Goal: Find specific page/section: Find specific page/section

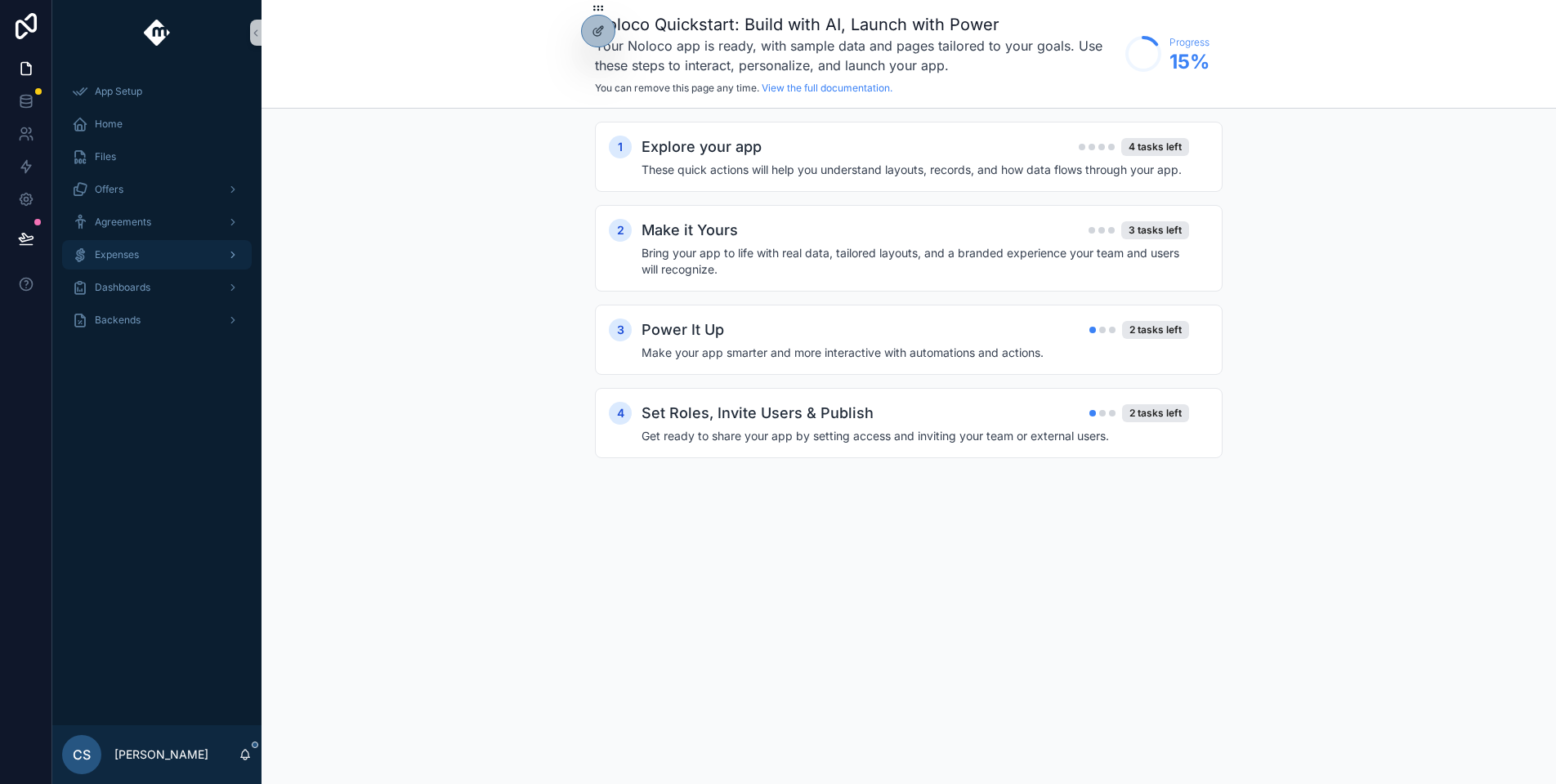
click at [179, 254] on div "Expenses" at bounding box center [156, 254] width 170 height 26
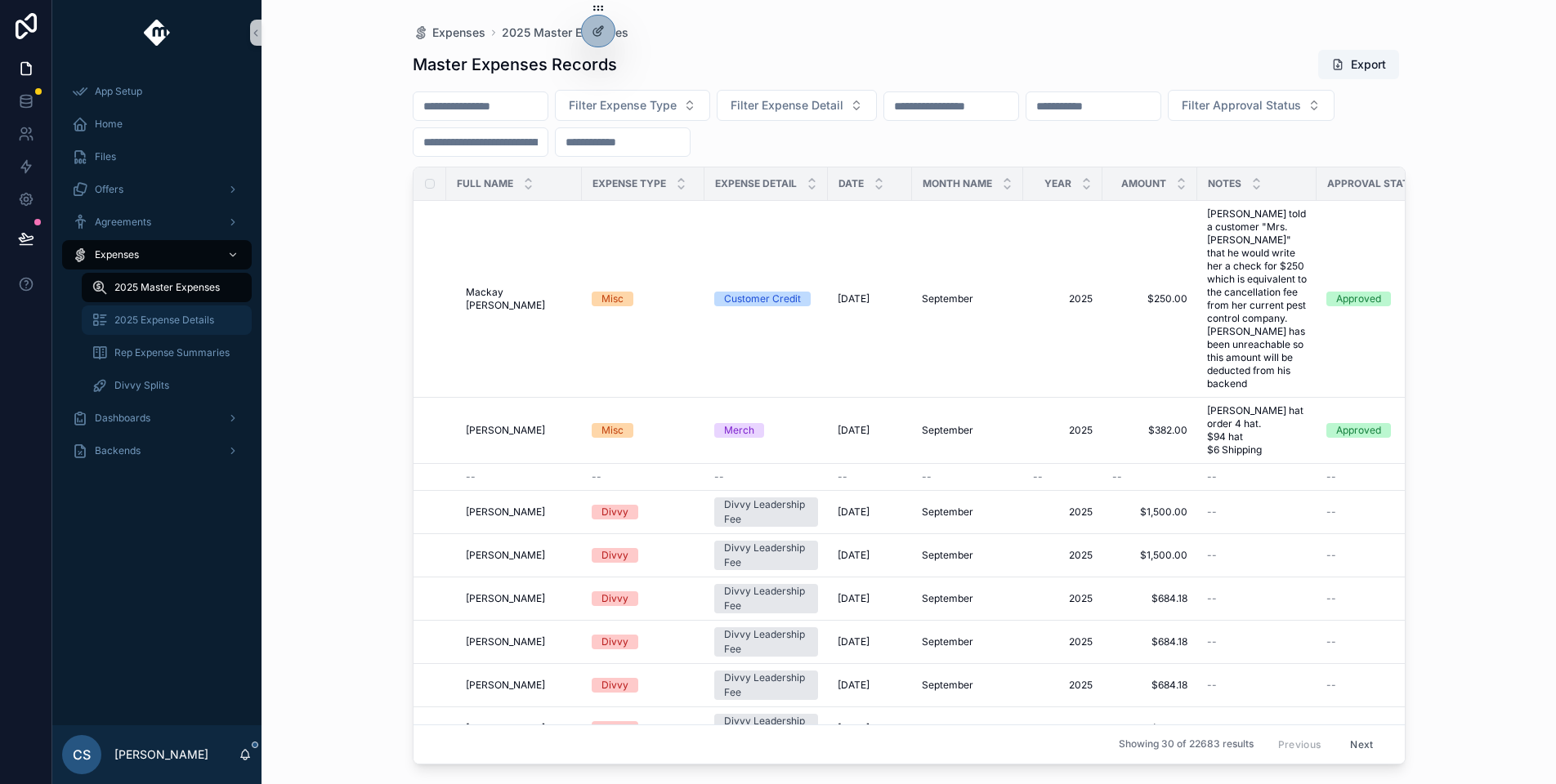
click at [199, 324] on span "2025 Expense Details" at bounding box center [163, 320] width 99 height 13
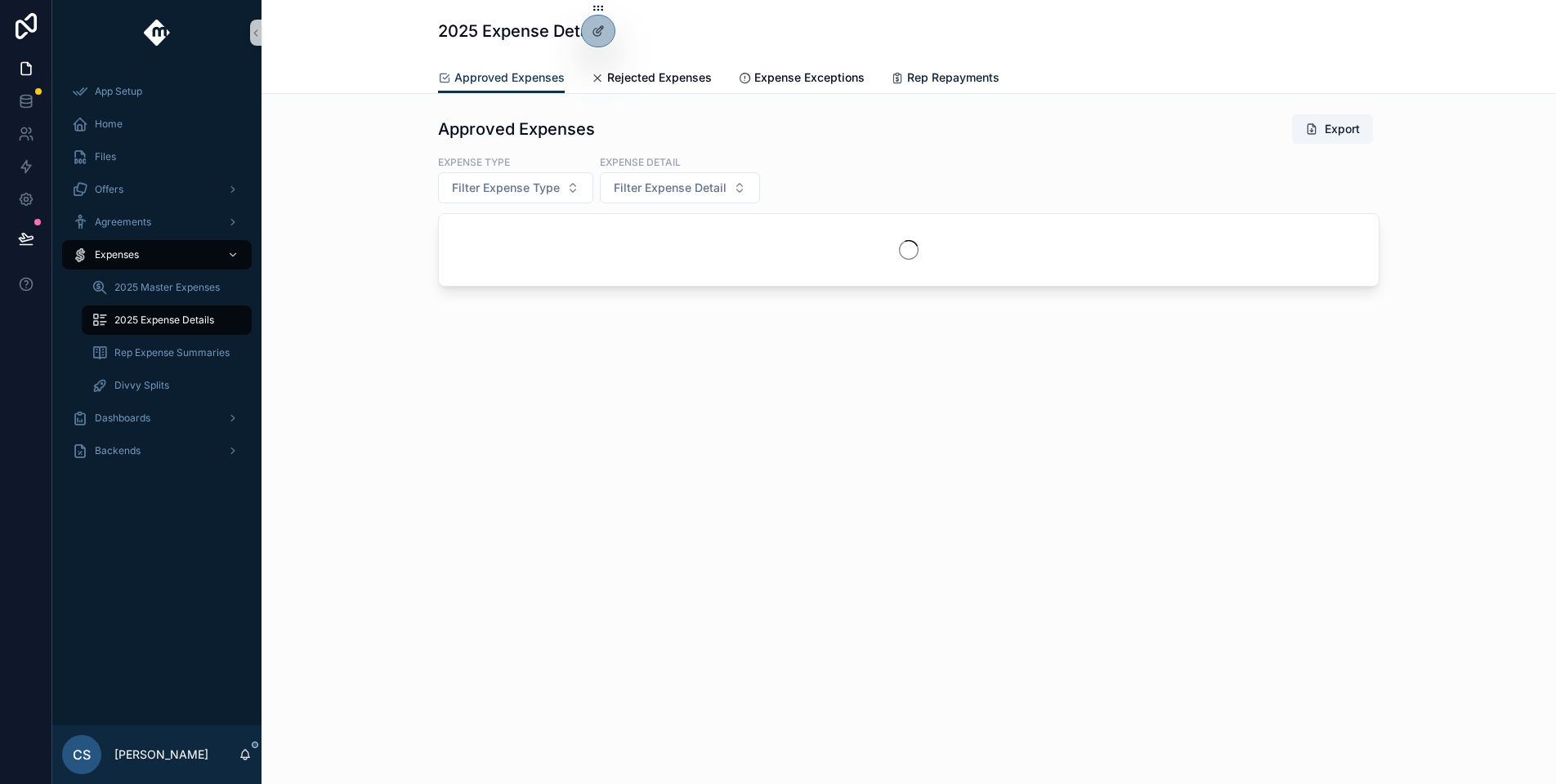
click at [982, 86] on link "Rep Repayments" at bounding box center [944, 79] width 109 height 32
